Goal: Task Accomplishment & Management: Complete application form

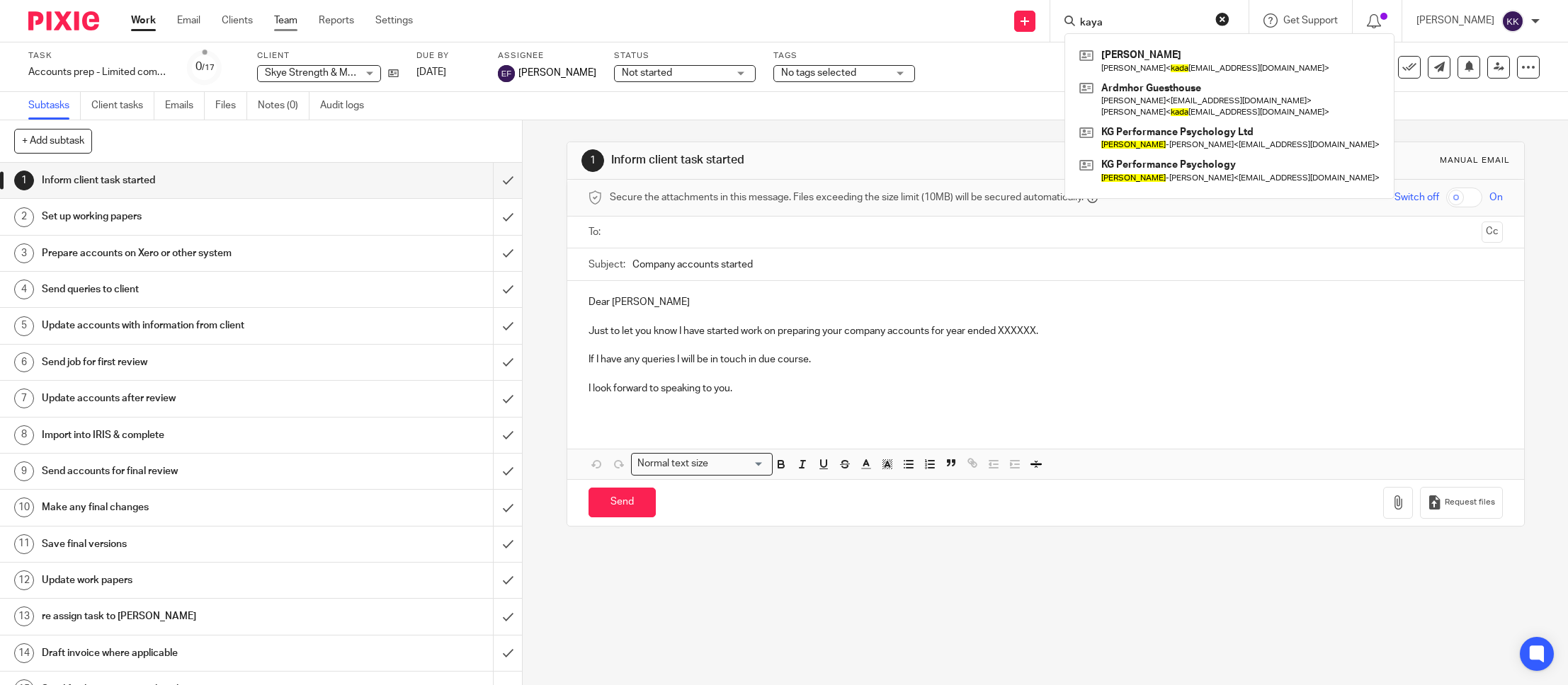
type input "kaya"
click at [280, 26] on link "Team" at bounding box center [286, 20] width 23 height 14
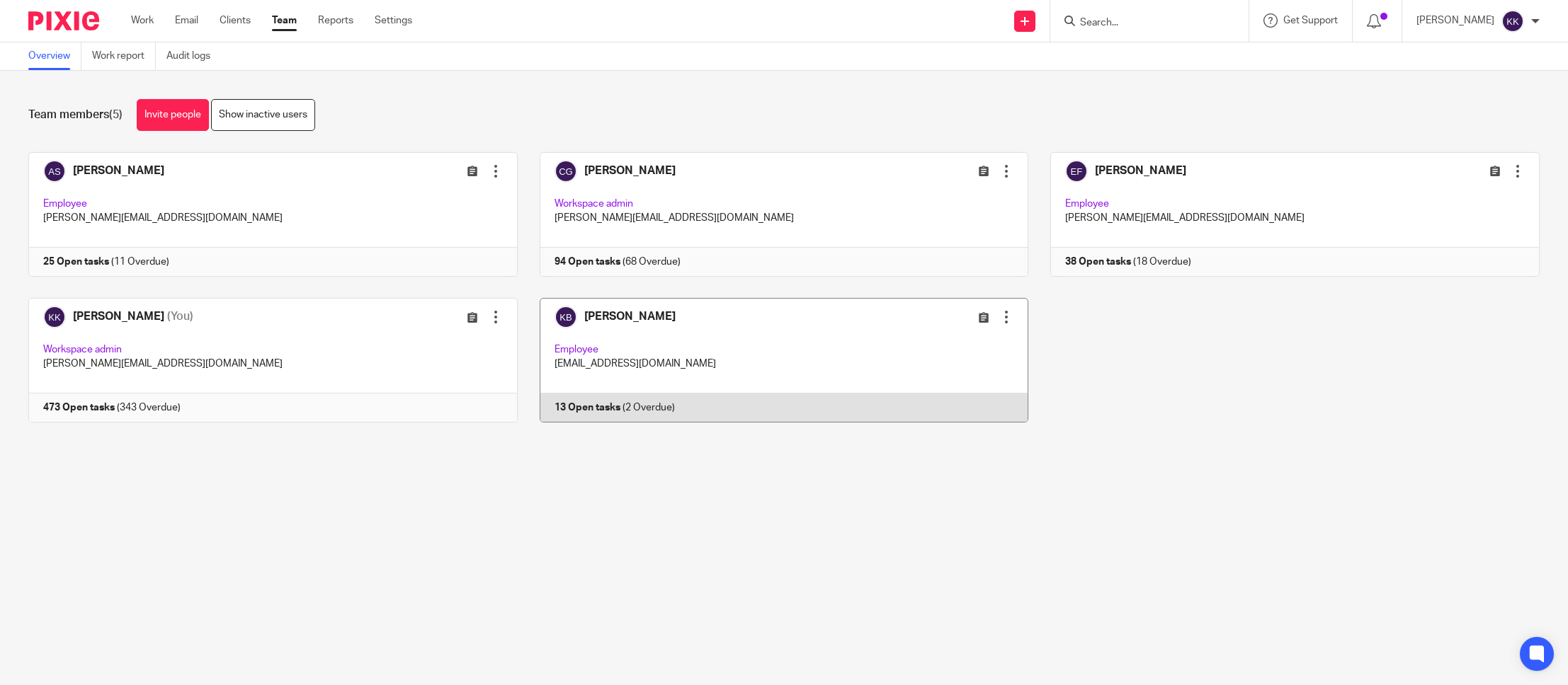
click at [757, 350] on link at bounding box center [772, 361] width 511 height 124
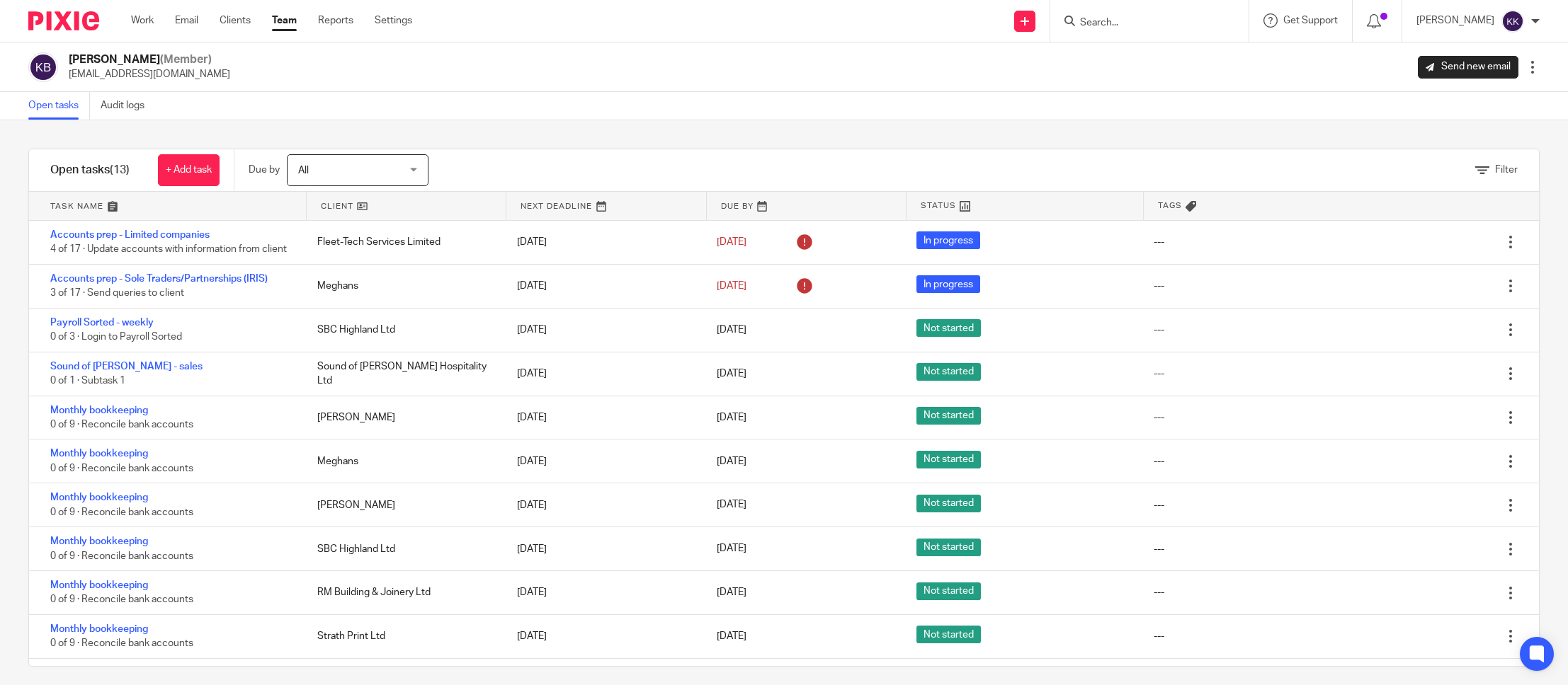
drag, startPoint x: 101, startPoint y: 208, endPoint x: 86, endPoint y: 206, distance: 15.1
click at [101, 208] on link at bounding box center [167, 206] width 277 height 29
click at [83, 205] on link at bounding box center [167, 206] width 277 height 29
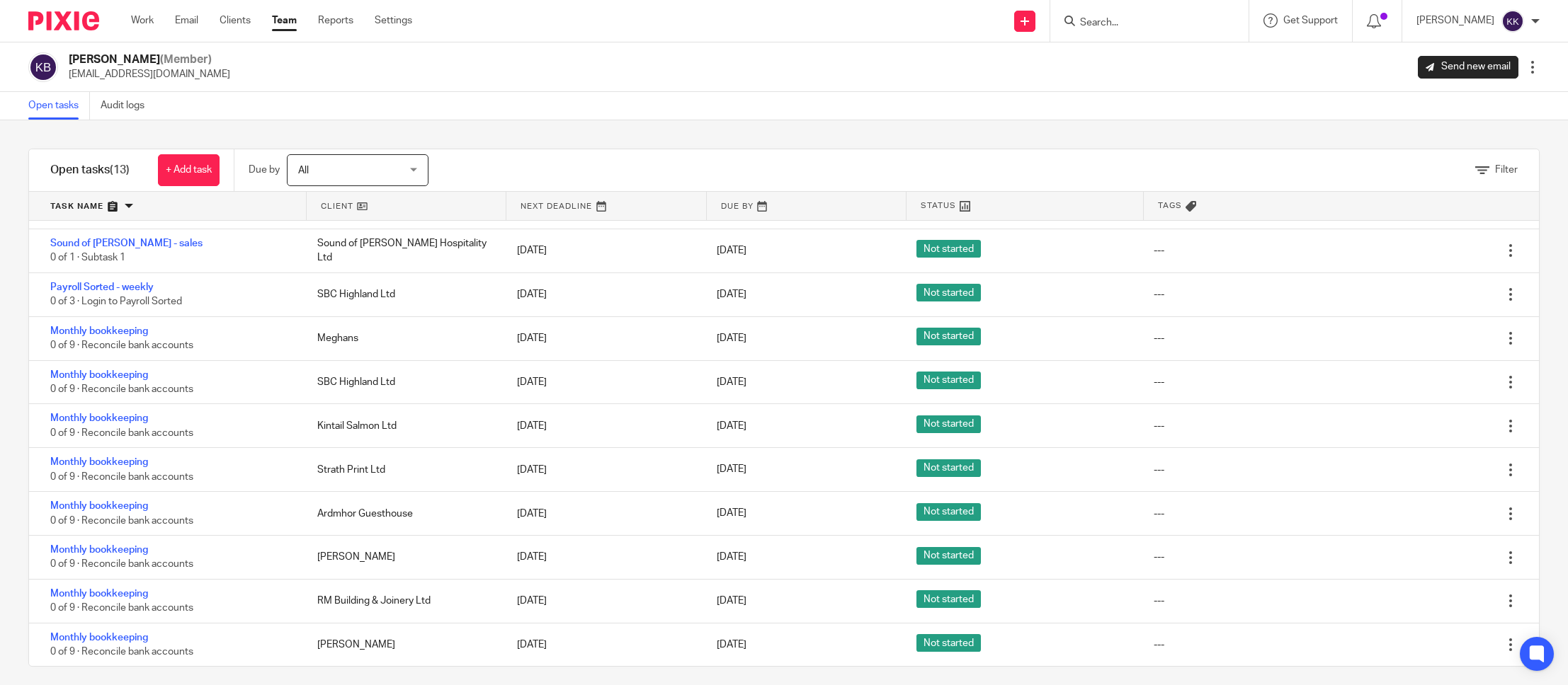
scroll to position [133, 0]
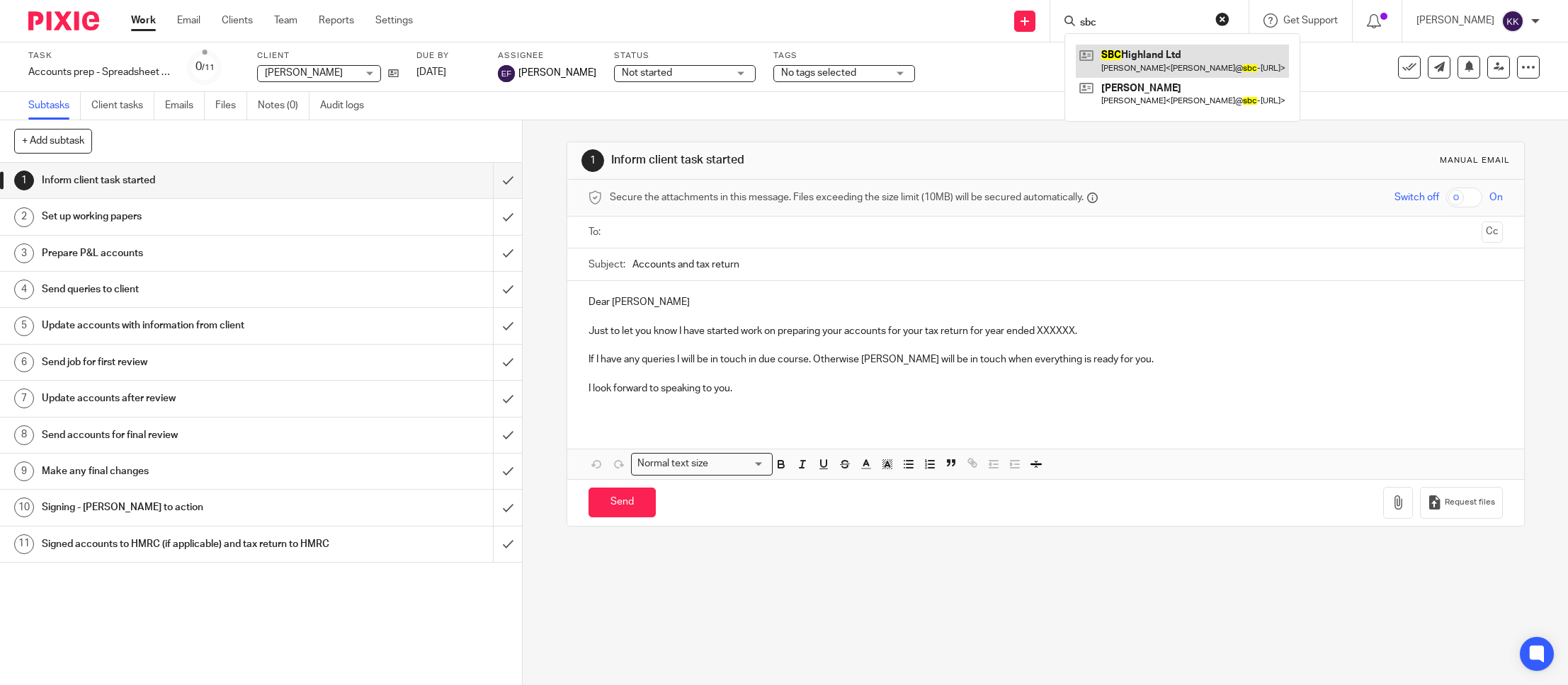
type input "sbc"
click at [1144, 55] on link at bounding box center [1182, 60] width 213 height 32
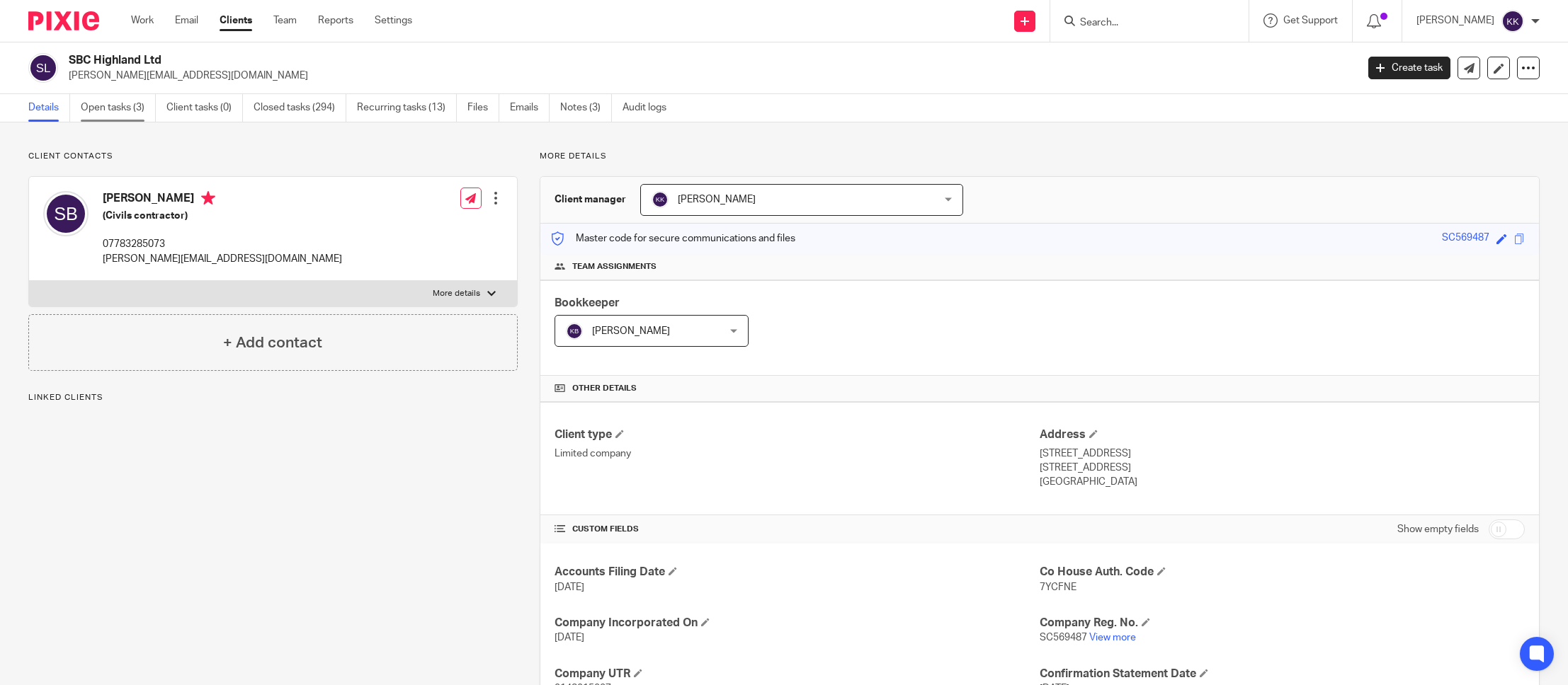
click at [139, 117] on link "Open tasks (3)" at bounding box center [118, 108] width 75 height 28
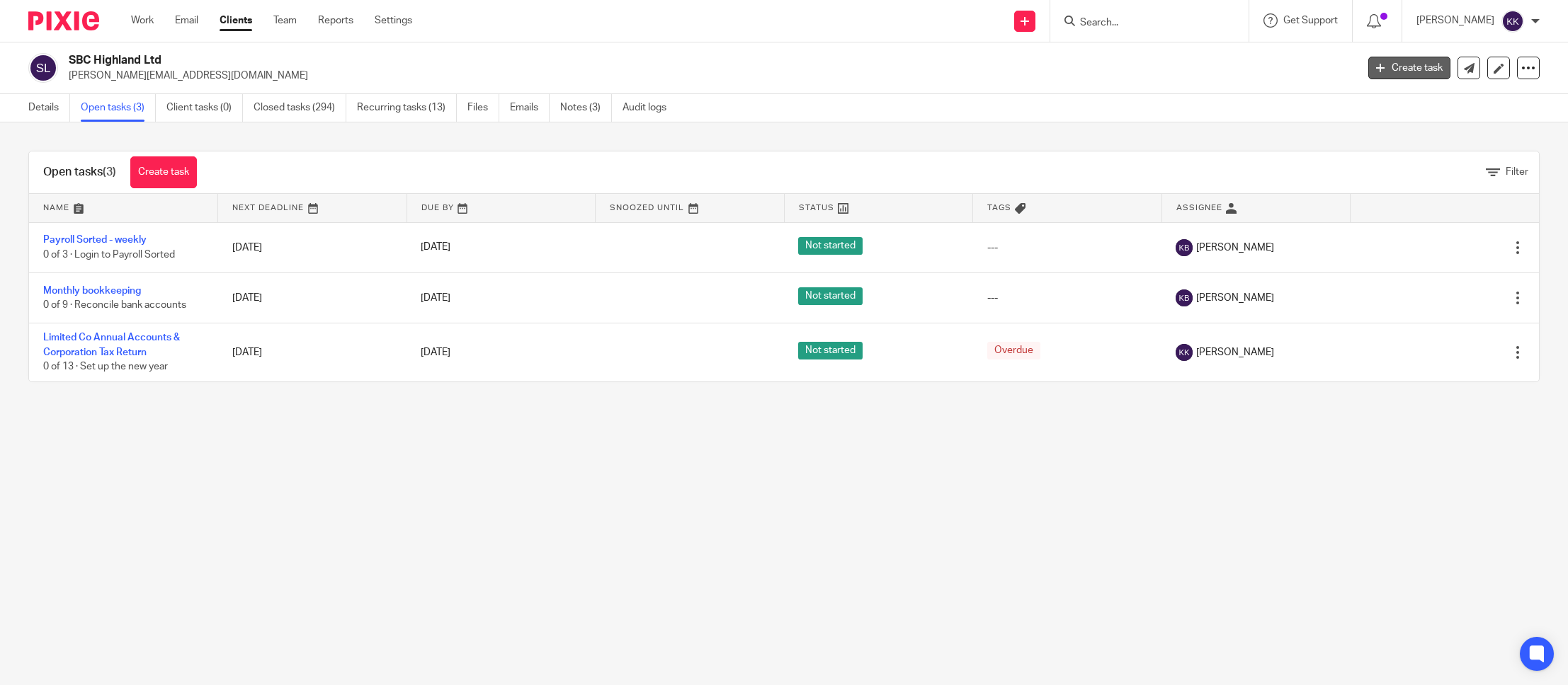
click at [1396, 71] on link "Create task" at bounding box center [1409, 68] width 83 height 22
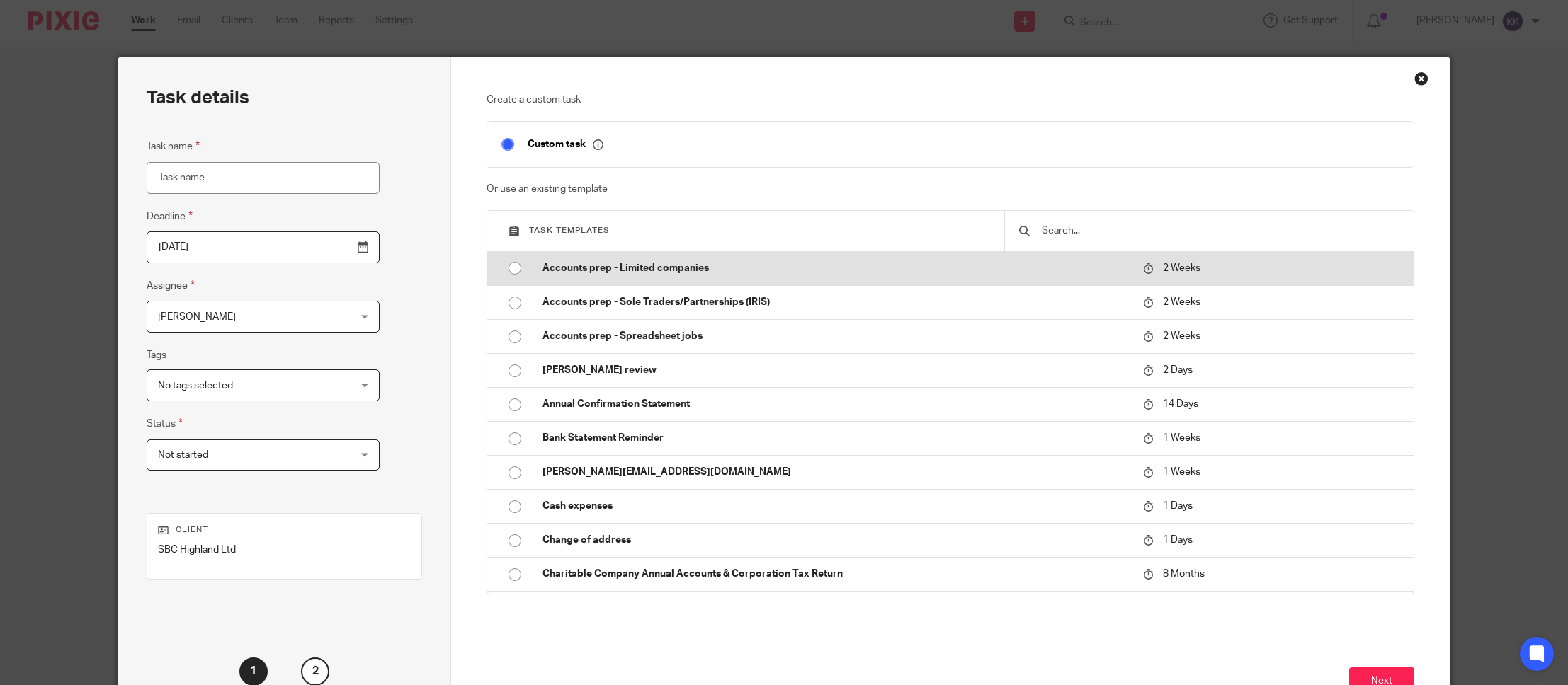
click at [673, 273] on p "Accounts prep - Limited companies" at bounding box center [835, 268] width 586 height 14
type input "2025-10-01"
type input "Accounts prep - Limited companies"
checkbox input "false"
radio input "true"
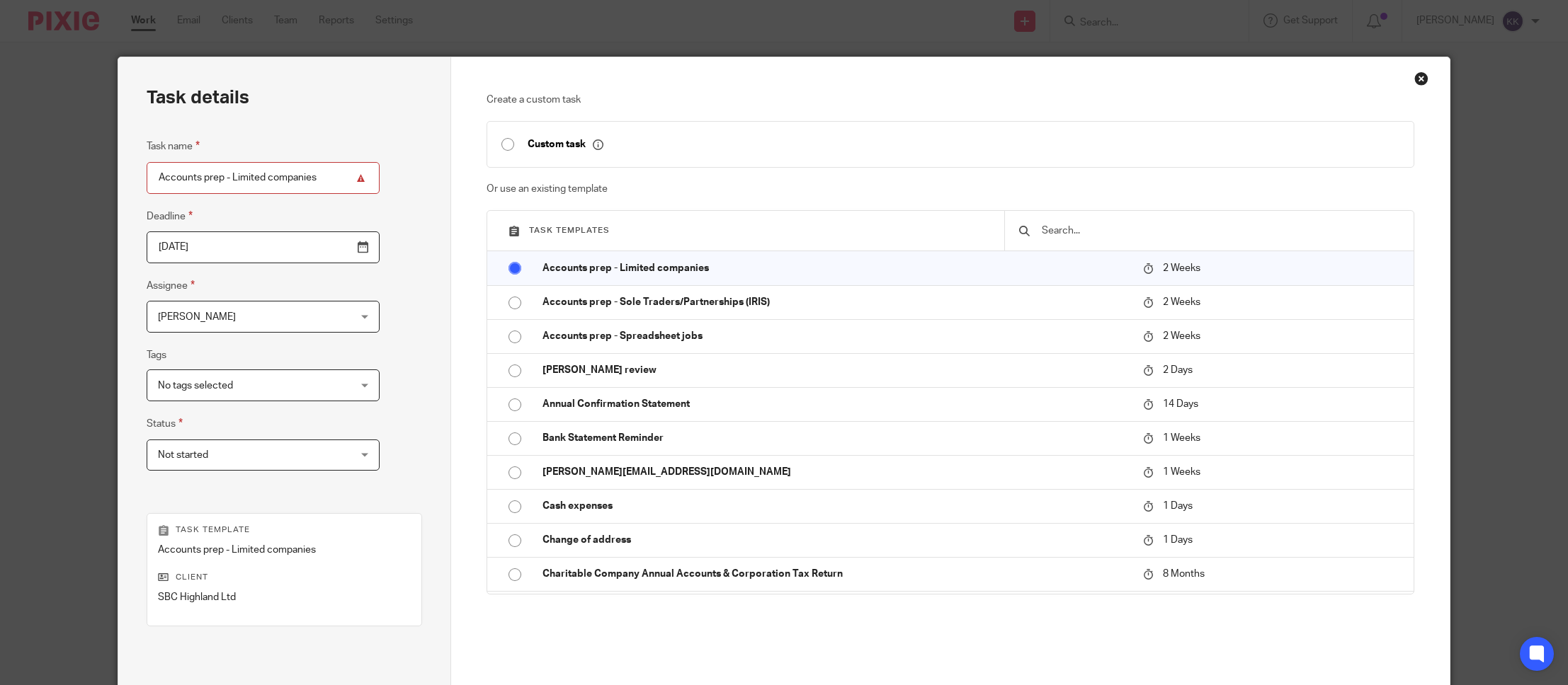
click at [200, 324] on span "[PERSON_NAME]" at bounding box center [246, 316] width 177 height 30
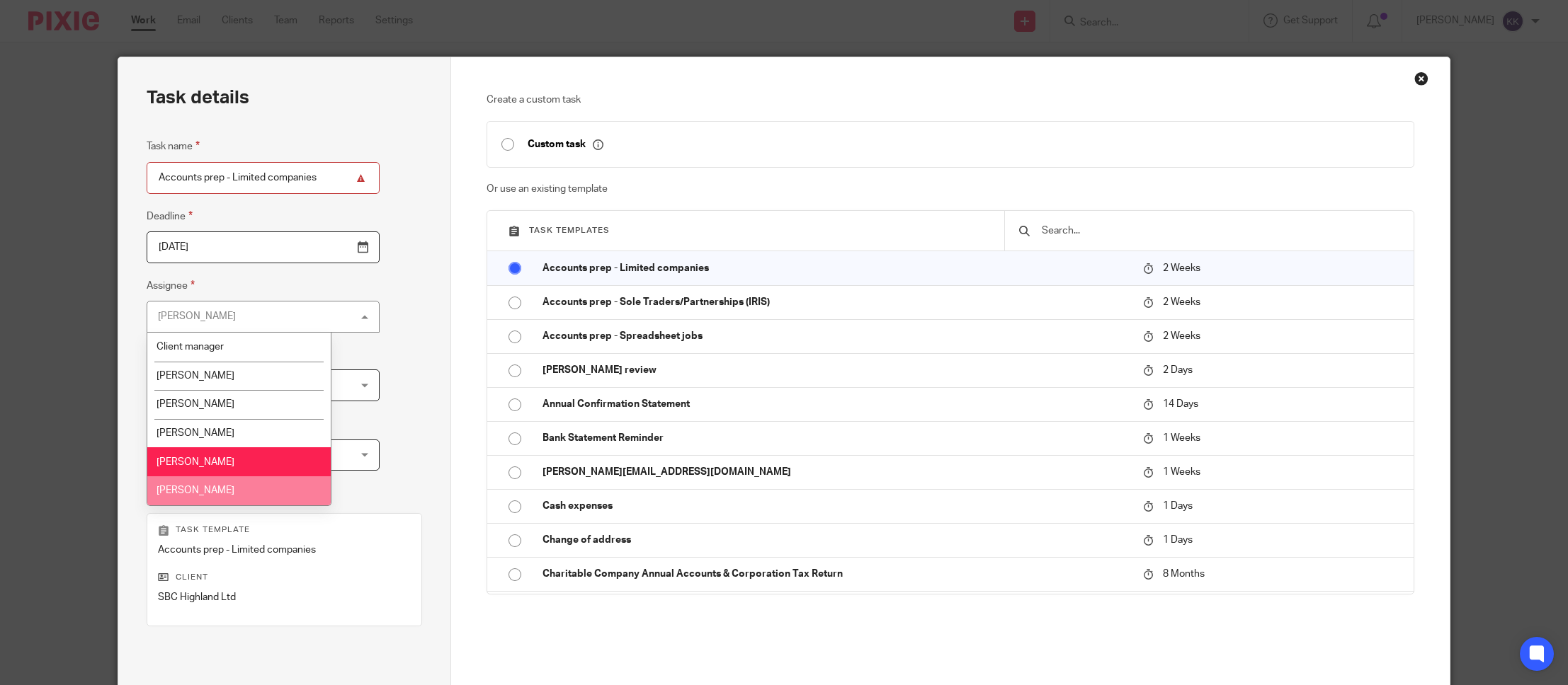
click at [230, 499] on li "Kaya Bone" at bounding box center [239, 490] width 184 height 29
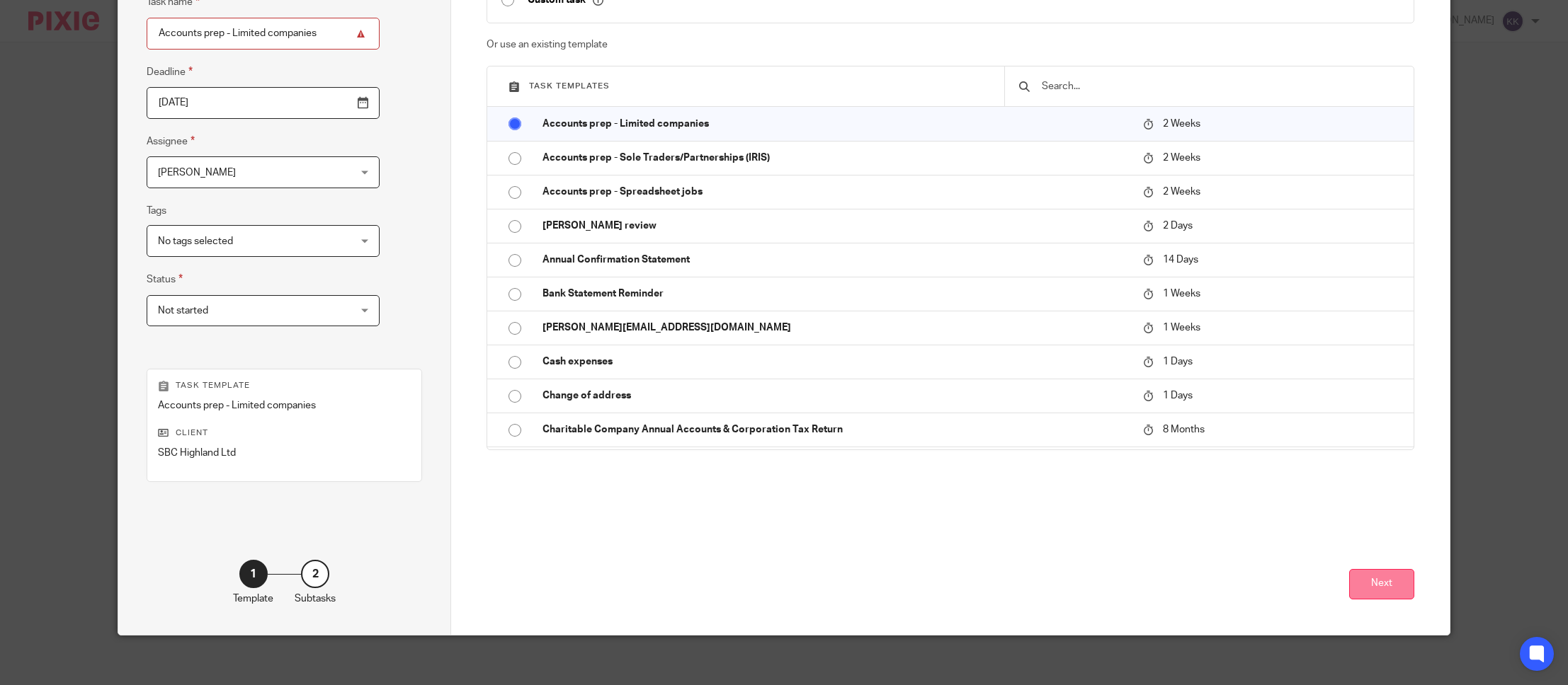
scroll to position [153, 0]
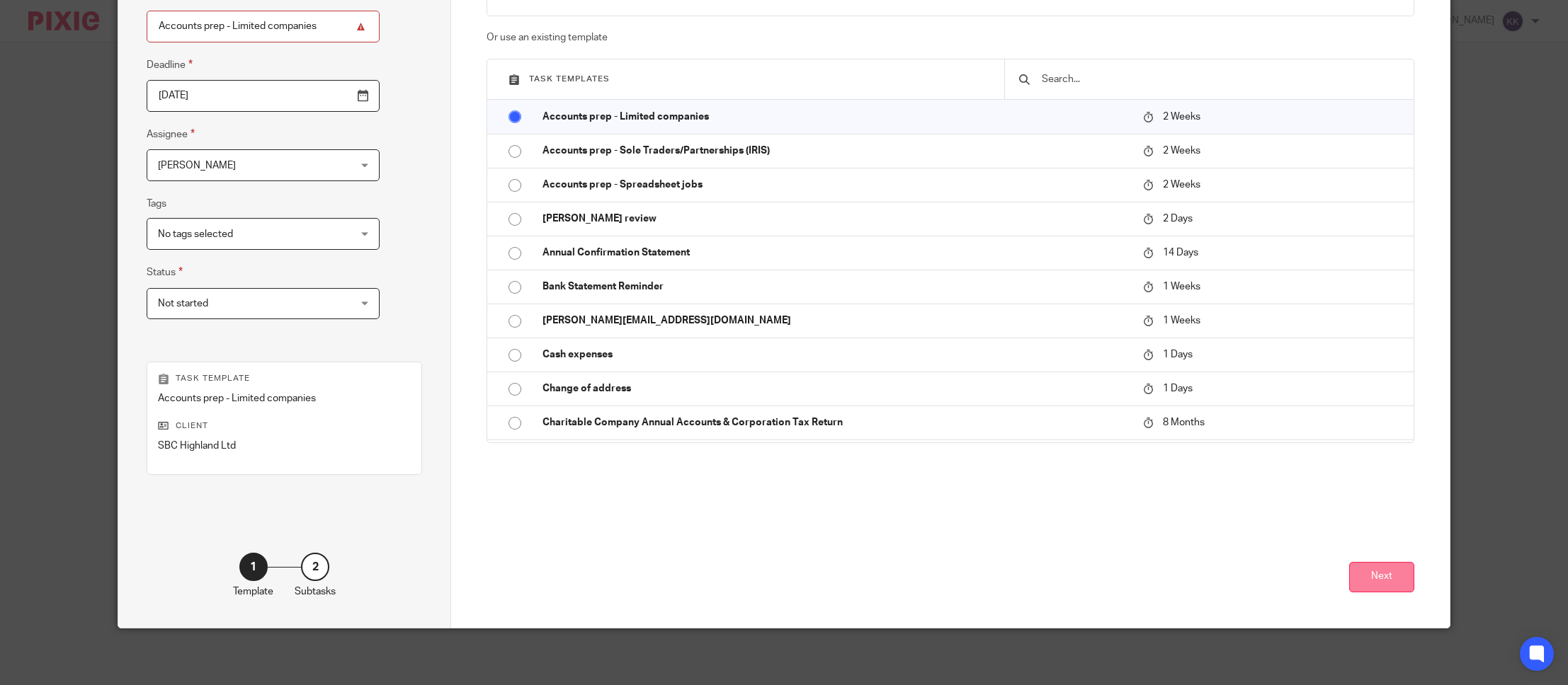
click at [1389, 582] on button "Next" at bounding box center [1382, 577] width 65 height 31
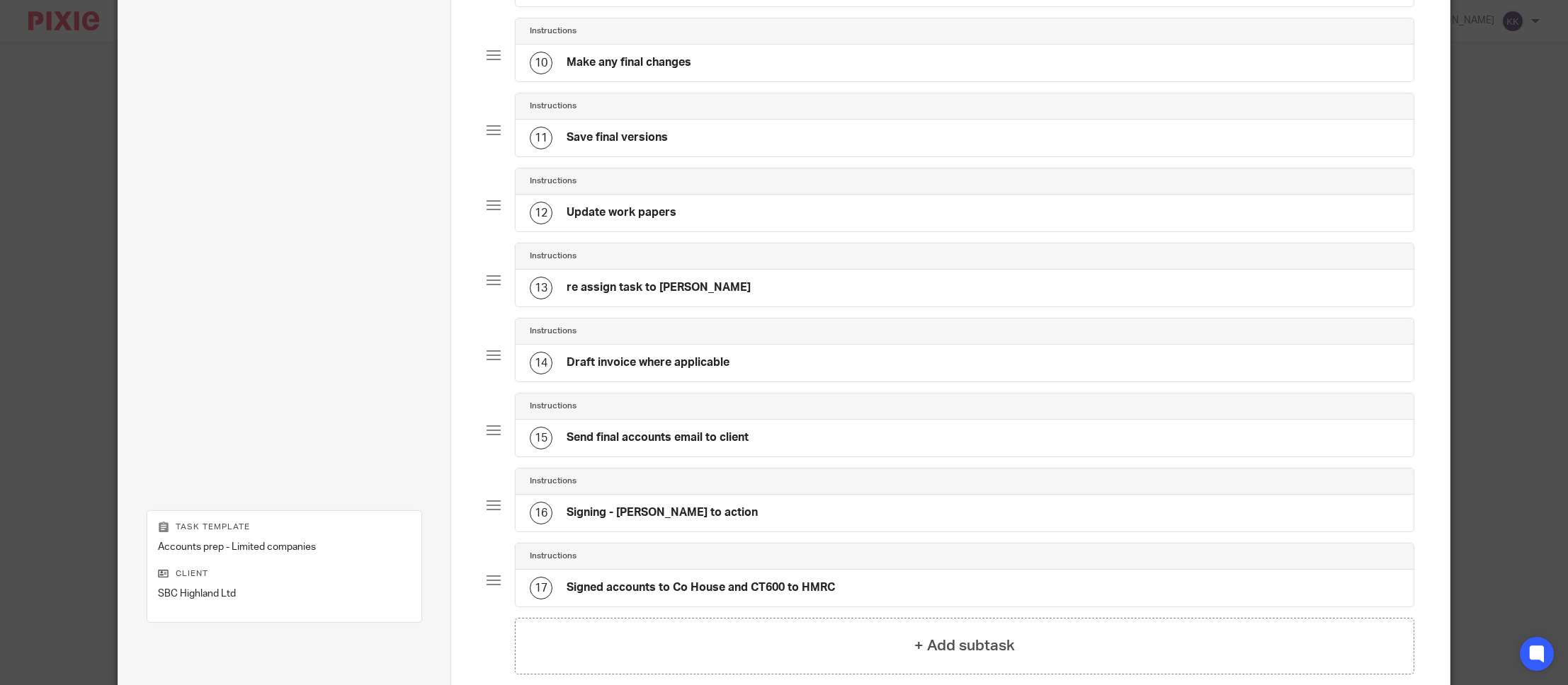
scroll to position [936, 0]
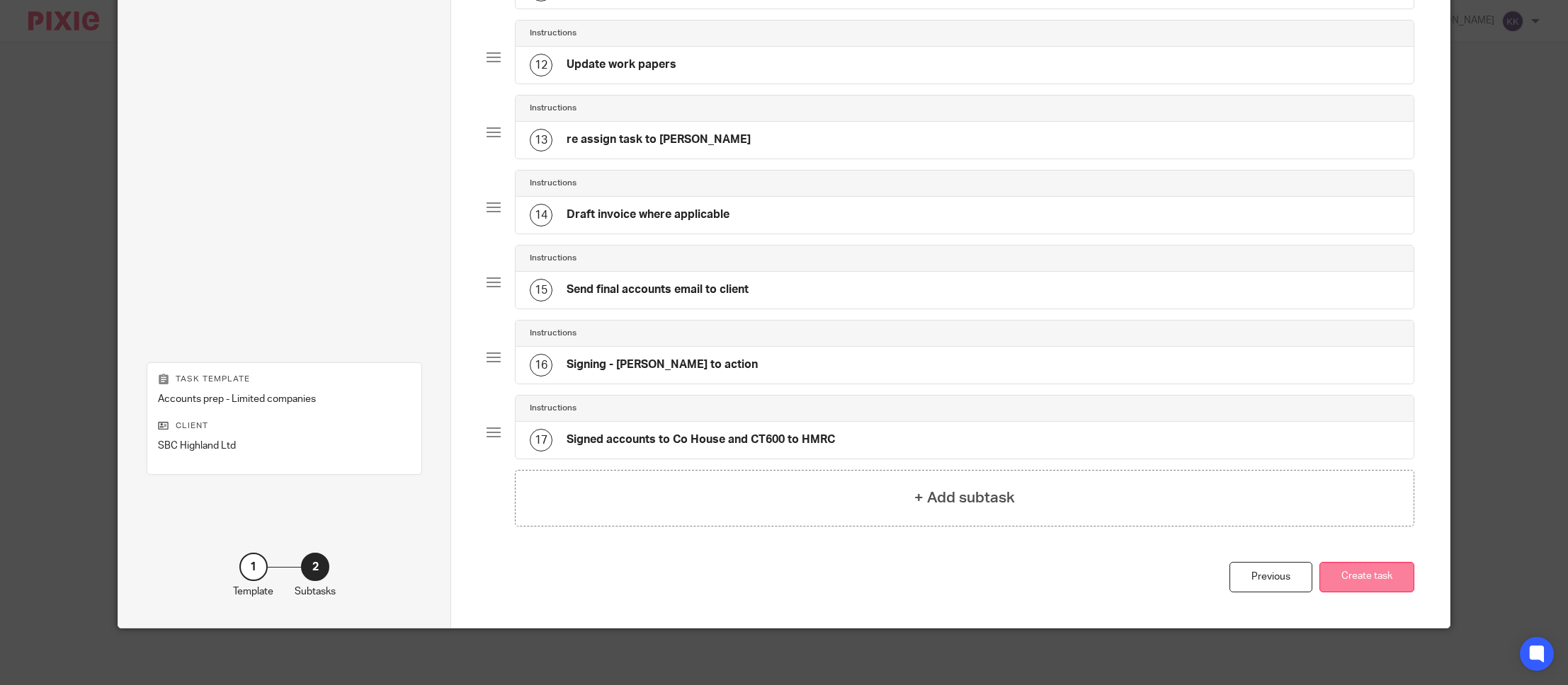
click at [1381, 581] on button "Create task" at bounding box center [1367, 577] width 95 height 31
